Goal: Task Accomplishment & Management: Manage account settings

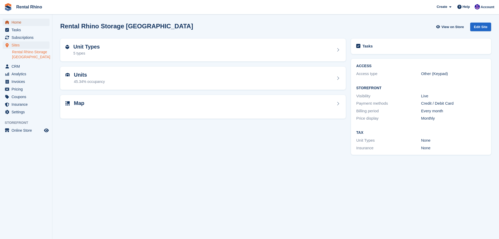
click at [29, 22] on span "Home" at bounding box center [27, 22] width 31 height 7
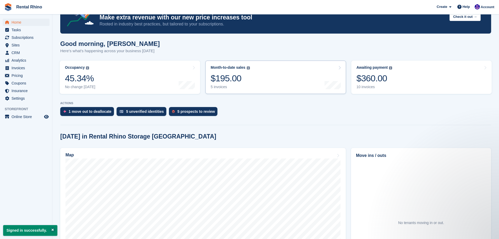
scroll to position [52, 0]
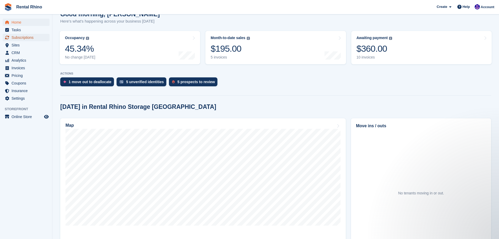
click at [26, 36] on span "Subscriptions" at bounding box center [27, 37] width 31 height 7
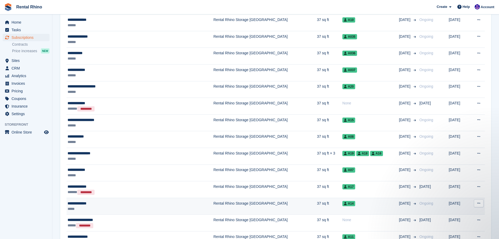
click at [85, 202] on div "**********" at bounding box center [120, 202] width 104 height 5
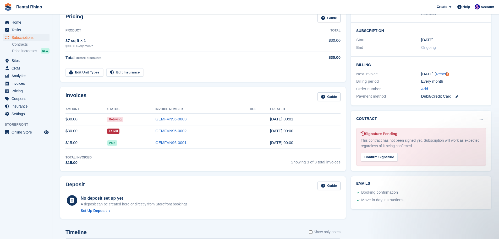
scroll to position [79, 0]
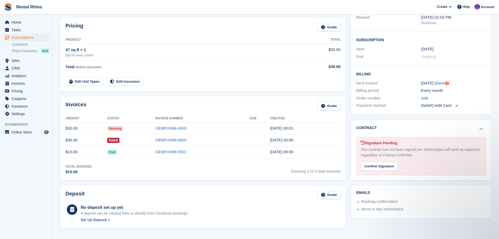
click at [458, 104] on icon at bounding box center [456, 105] width 3 height 3
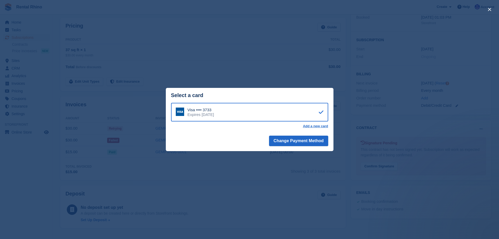
click at [153, 115] on div "close" at bounding box center [249, 119] width 499 height 239
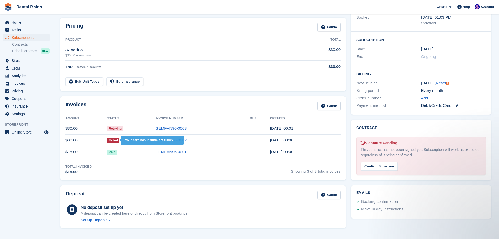
click at [114, 140] on span "Failed" at bounding box center [113, 139] width 12 height 5
click at [14, 83] on span "Invoices" at bounding box center [27, 83] width 31 height 7
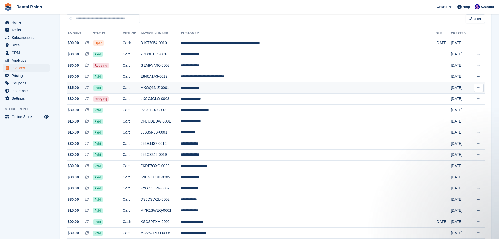
scroll to position [52, 0]
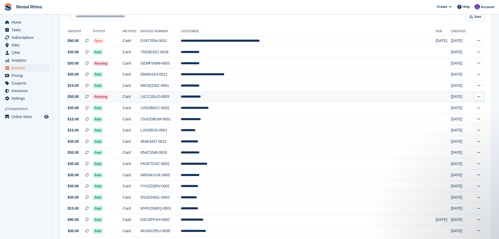
click at [234, 100] on td "**********" at bounding box center [308, 96] width 255 height 11
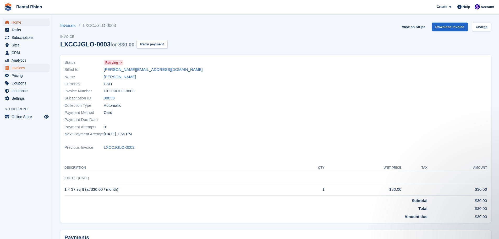
click at [13, 20] on span "Home" at bounding box center [27, 22] width 31 height 7
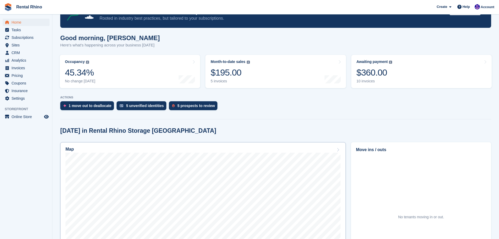
scroll to position [52, 0]
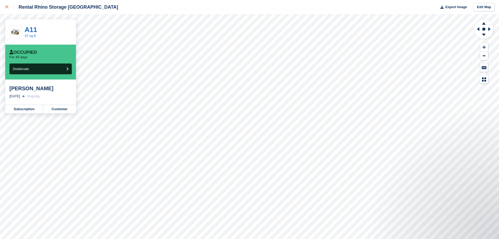
click at [9, 8] on div at bounding box center [9, 7] width 9 height 6
click at [53, 108] on link "Customer" at bounding box center [59, 109] width 33 height 8
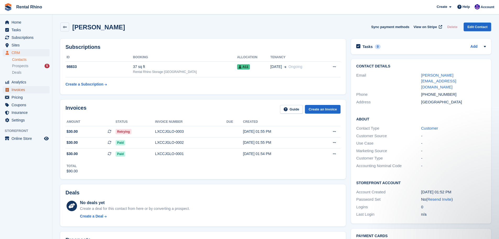
click at [16, 89] on span "Invoices" at bounding box center [27, 89] width 31 height 7
